Goal: Navigation & Orientation: Find specific page/section

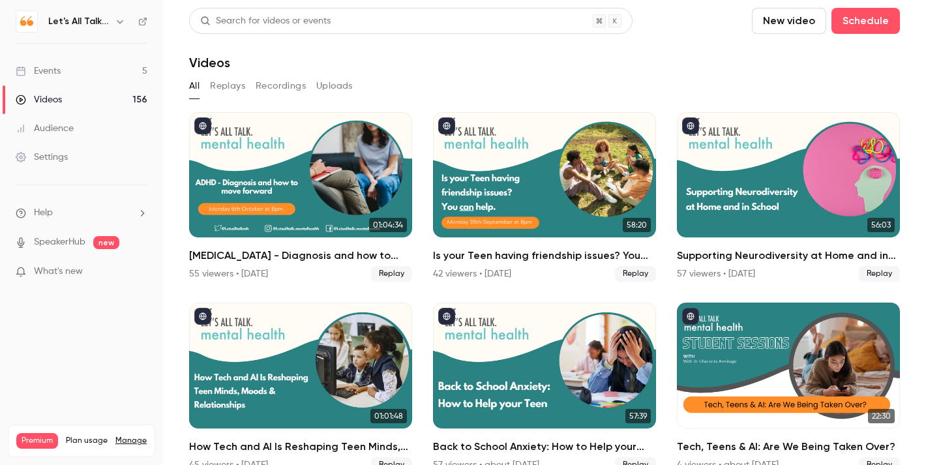
click at [64, 76] on link "Events 5" at bounding box center [81, 71] width 163 height 29
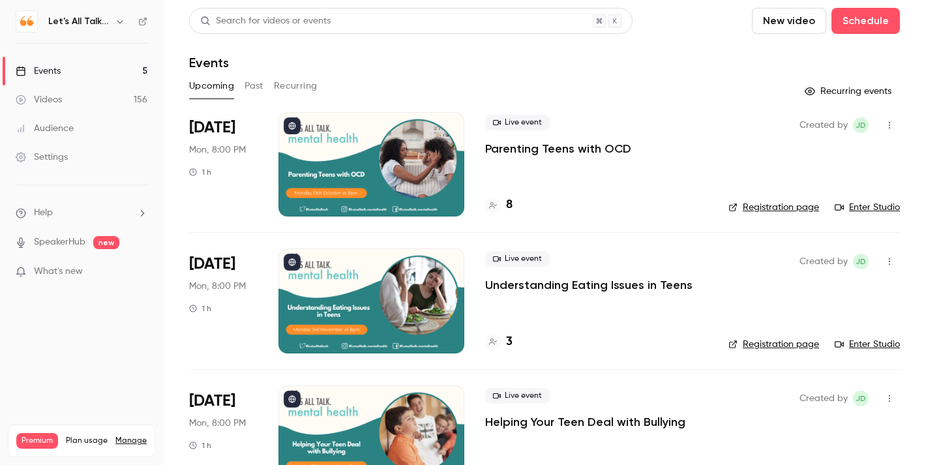
click at [340, 159] on div at bounding box center [371, 164] width 186 height 104
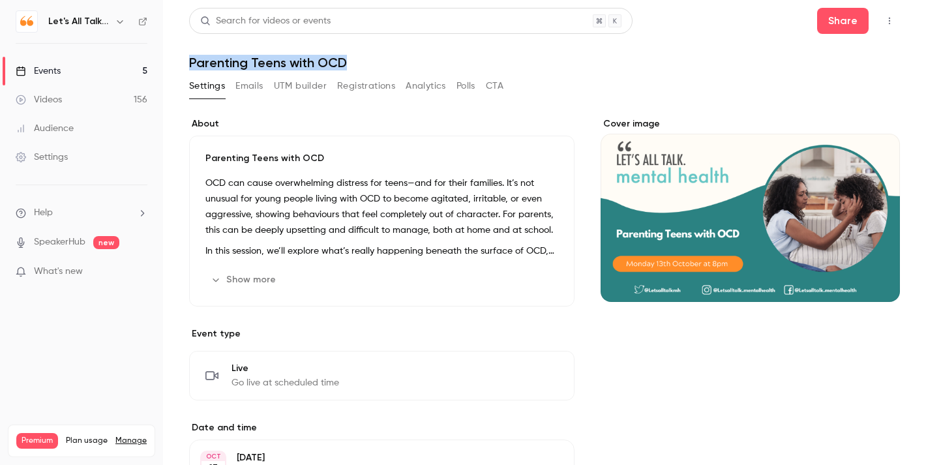
drag, startPoint x: 345, startPoint y: 63, endPoint x: 189, endPoint y: 61, distance: 155.9
click at [189, 61] on h1 "Parenting Teens with OCD" at bounding box center [544, 63] width 711 height 16
copy h1 "Parenting Teens with OCD"
click at [74, 70] on link "Events 5" at bounding box center [81, 71] width 163 height 29
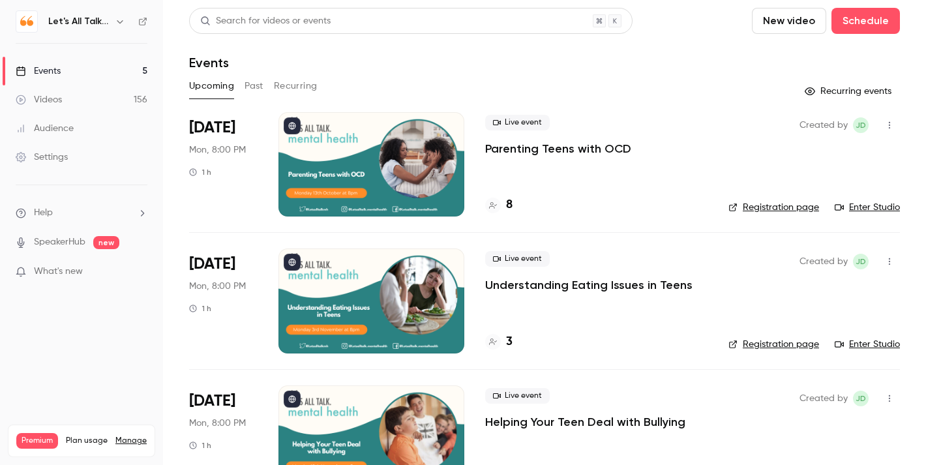
click at [417, 322] on div at bounding box center [371, 300] width 186 height 104
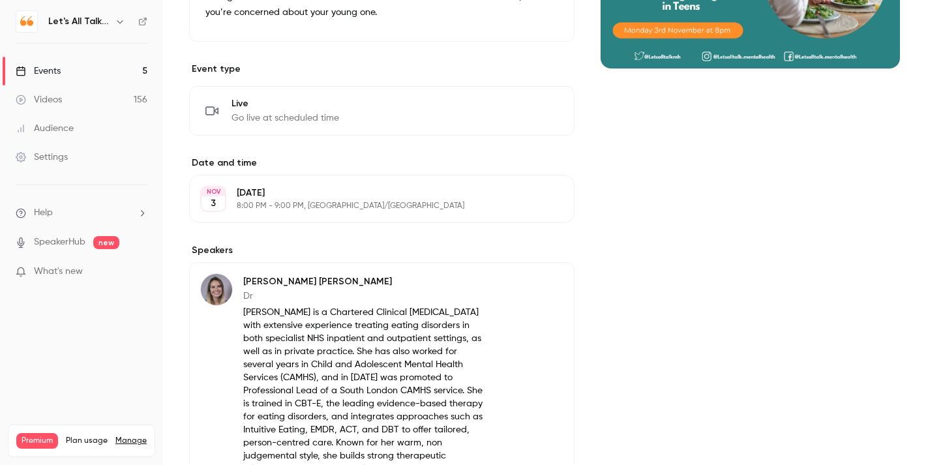
scroll to position [189, 0]
